Goal: Obtain resource: Obtain resource

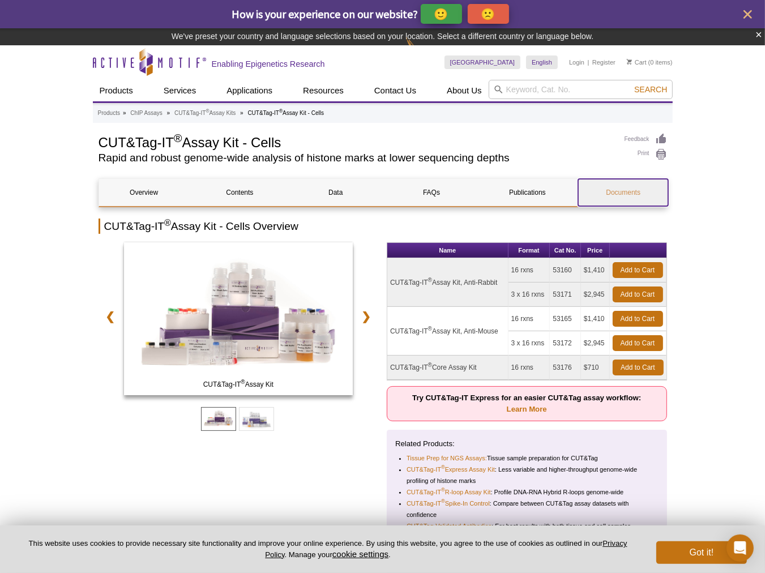
click at [627, 189] on link "Documents" at bounding box center [623, 192] width 90 height 27
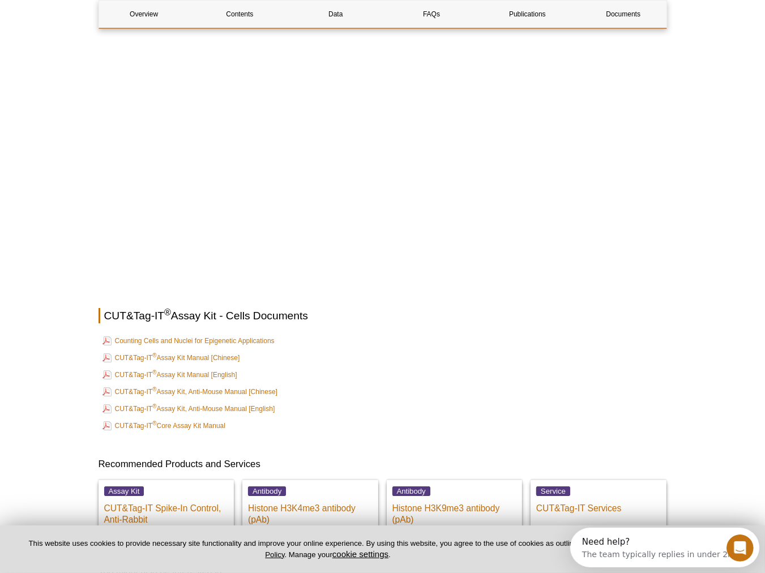
scroll to position [3323, 0]
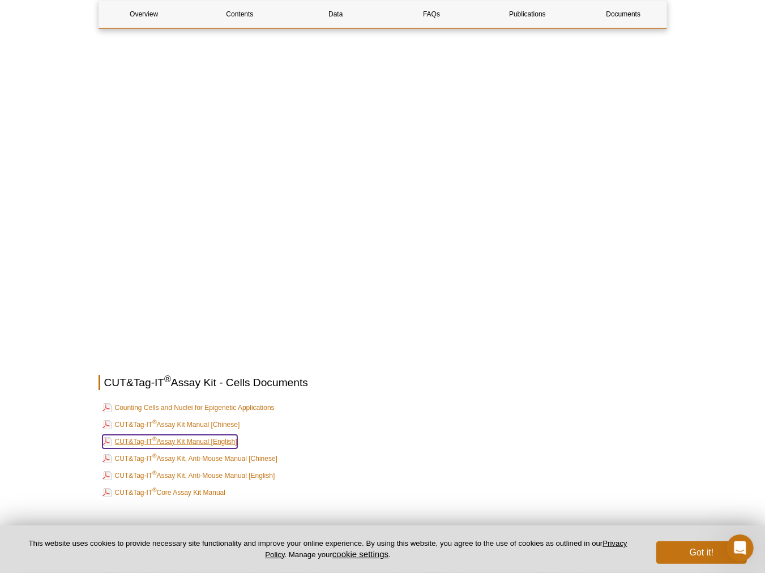
click at [203, 435] on link "CUT&Tag-IT ® Assay Kit Manual [English]" at bounding box center [169, 442] width 135 height 14
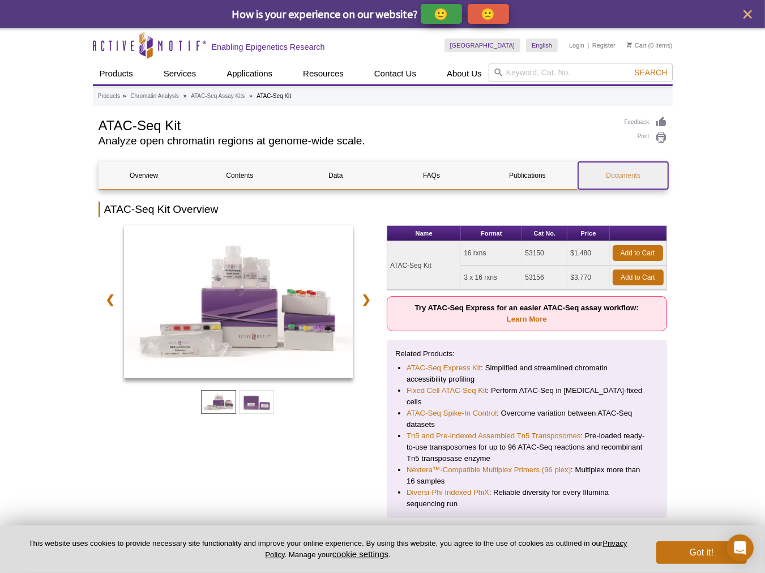
click at [627, 171] on link "Documents" at bounding box center [623, 175] width 90 height 27
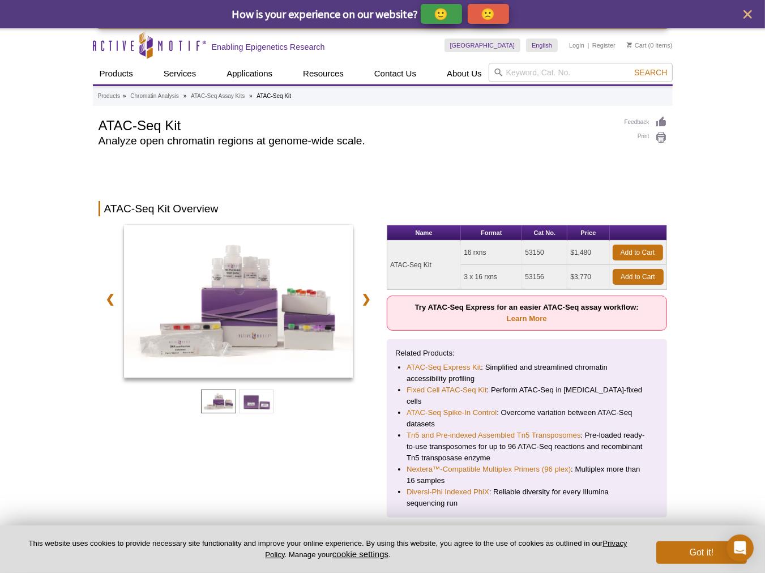
scroll to position [2594, 0]
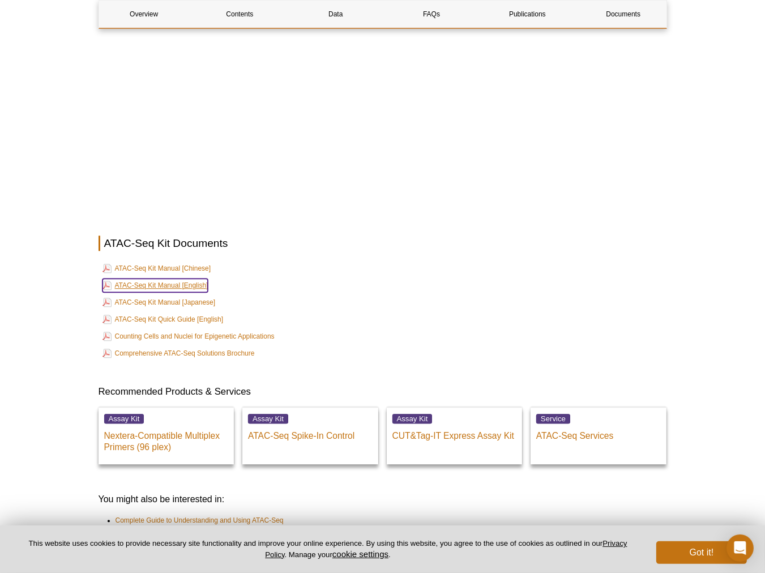
click at [171, 278] on link "ATAC-Seq Kit Manual [English]" at bounding box center [155, 285] width 106 height 14
